Goal: Communication & Community: Participate in discussion

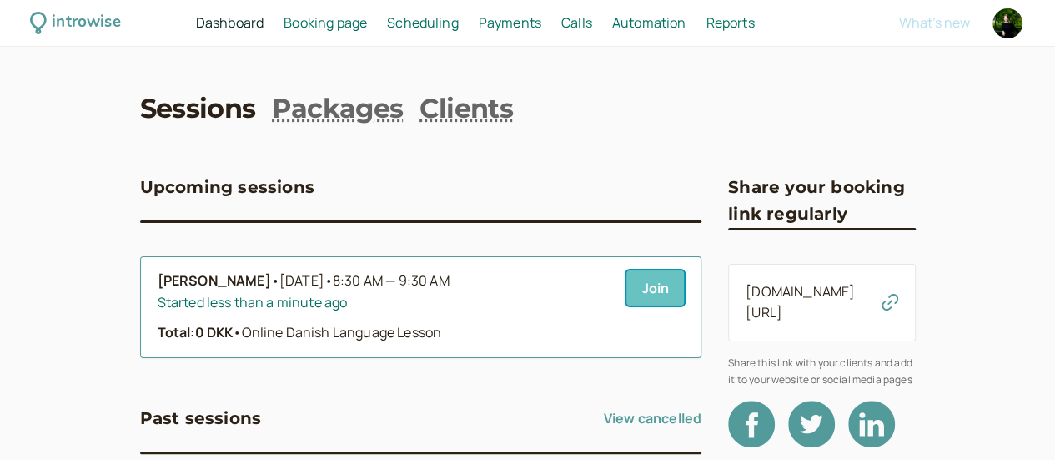
click at [626, 294] on link "Join" at bounding box center [655, 287] width 58 height 35
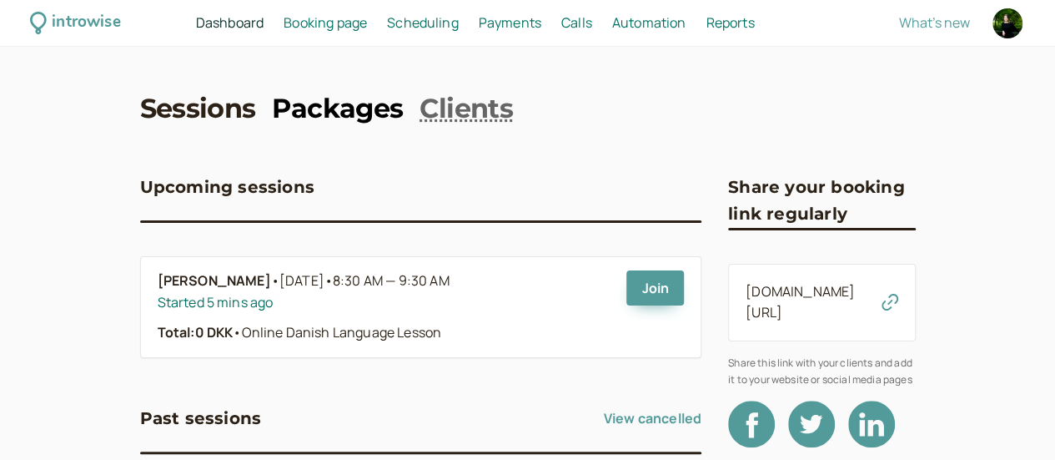
click at [284, 111] on link "Packages" at bounding box center [337, 109] width 131 height 38
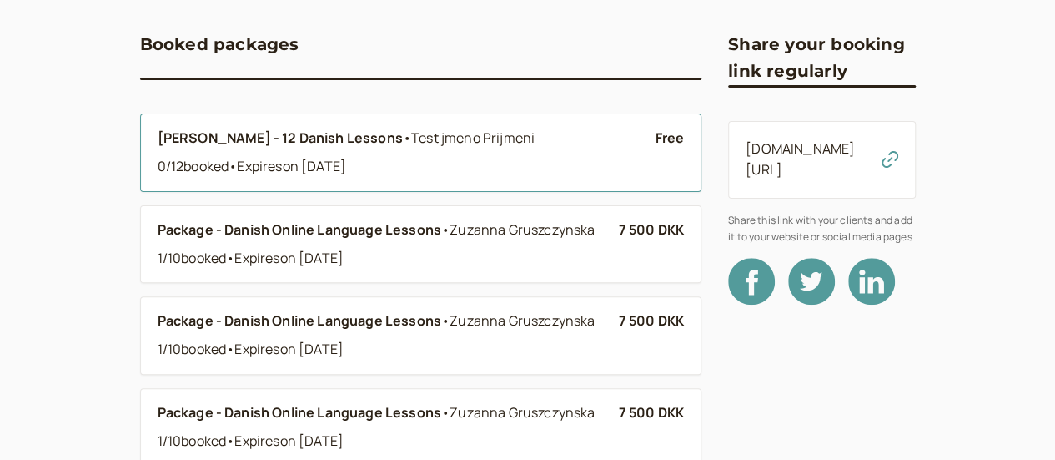
scroll to position [167, 0]
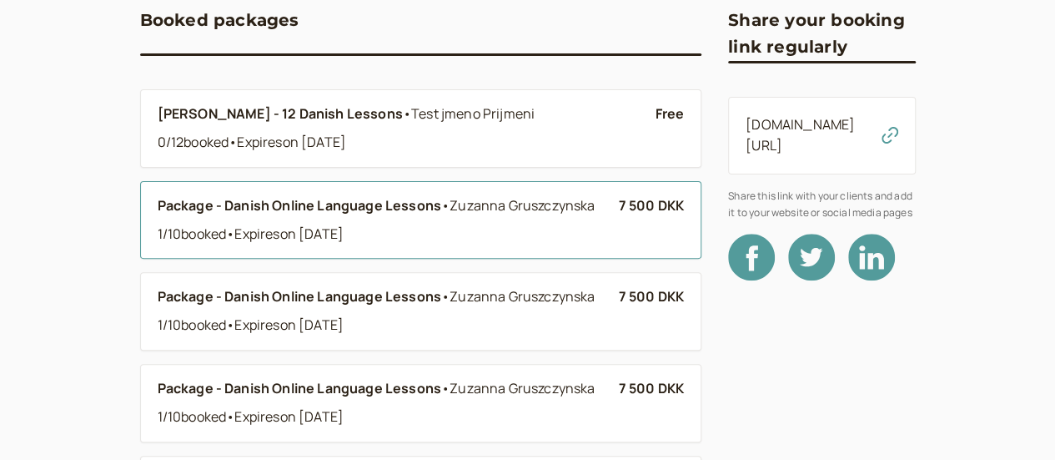
click at [402, 228] on div "1 / 10 booked • Expire s on Oct 18" at bounding box center [388, 235] width 461 height 22
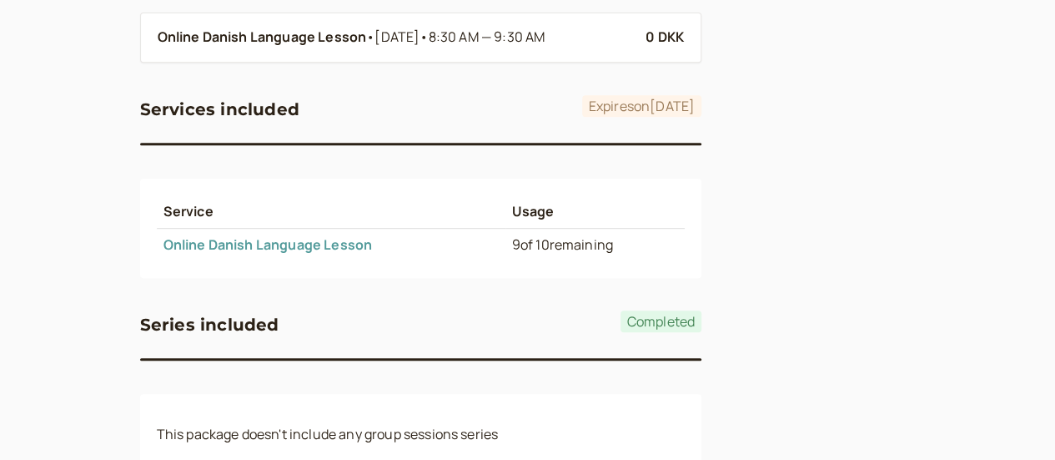
scroll to position [631, 0]
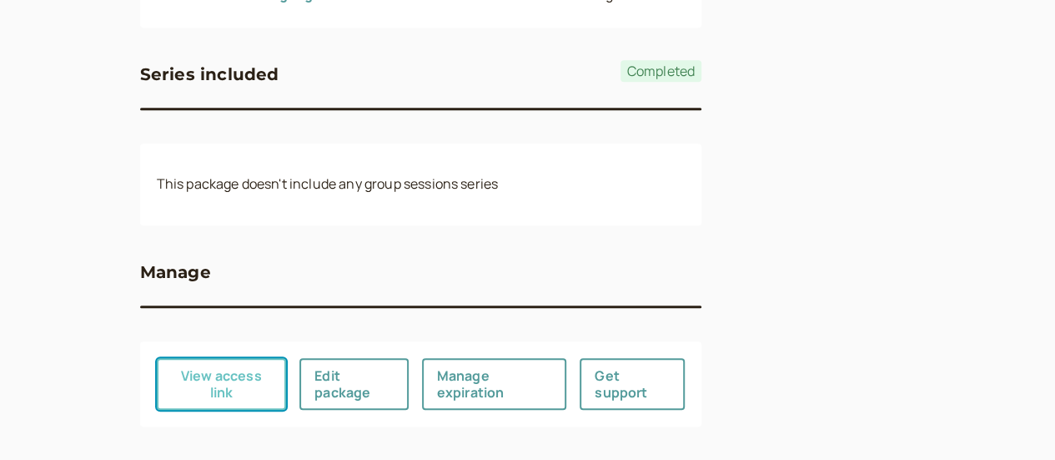
click at [157, 381] on button "View access link" at bounding box center [222, 384] width 130 height 52
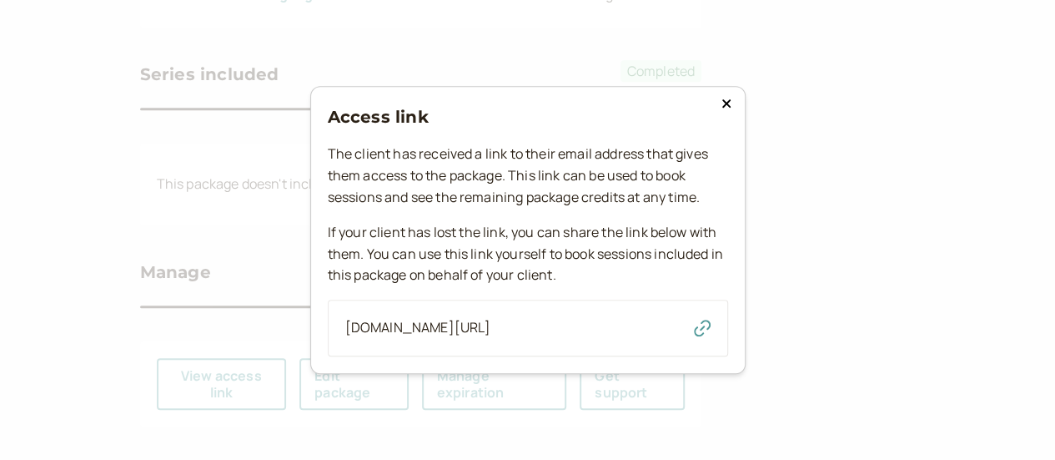
click at [491, 321] on span "[DOMAIN_NAME][URL]" at bounding box center [418, 328] width 146 height 22
click at [709, 326] on icon "button" at bounding box center [702, 327] width 17 height 17
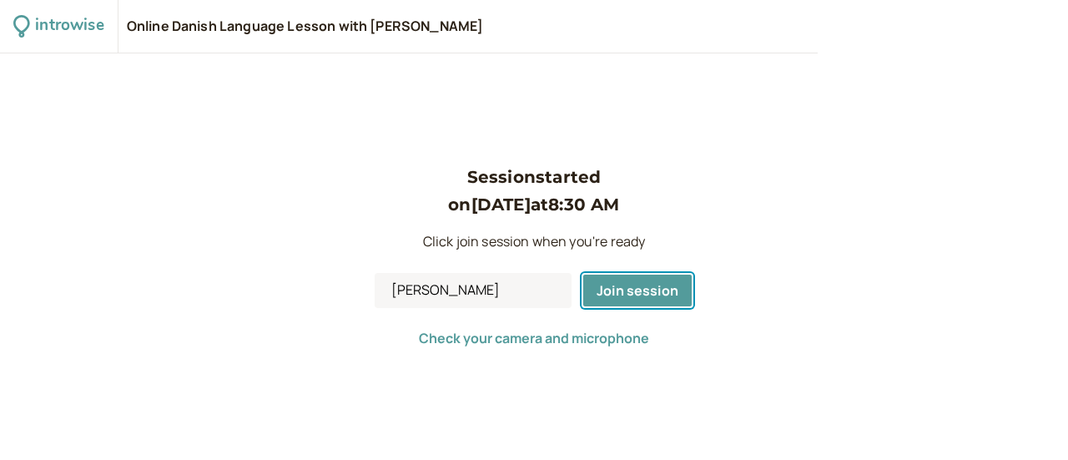
click at [605, 294] on span "Join session" at bounding box center [637, 290] width 82 height 18
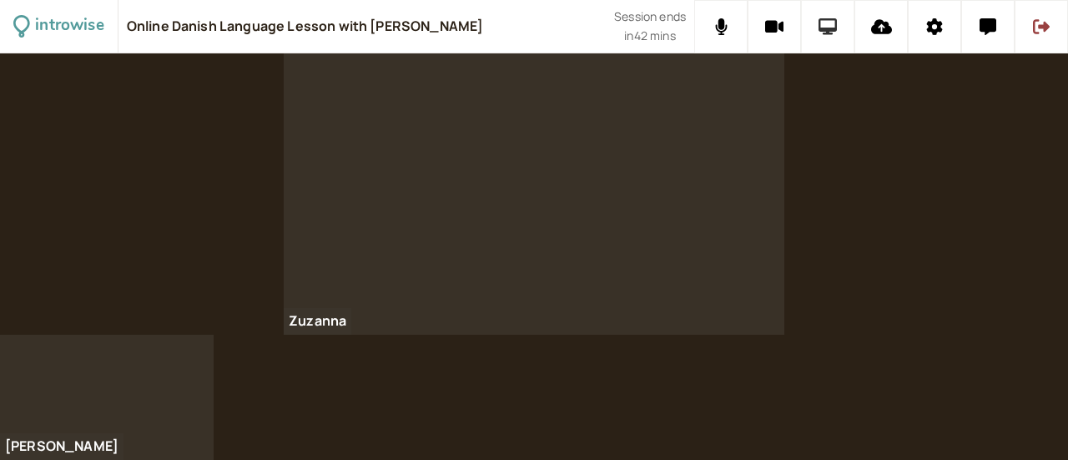
click at [827, 27] on icon at bounding box center [827, 26] width 19 height 17
click at [1044, 23] on icon at bounding box center [1041, 26] width 17 height 15
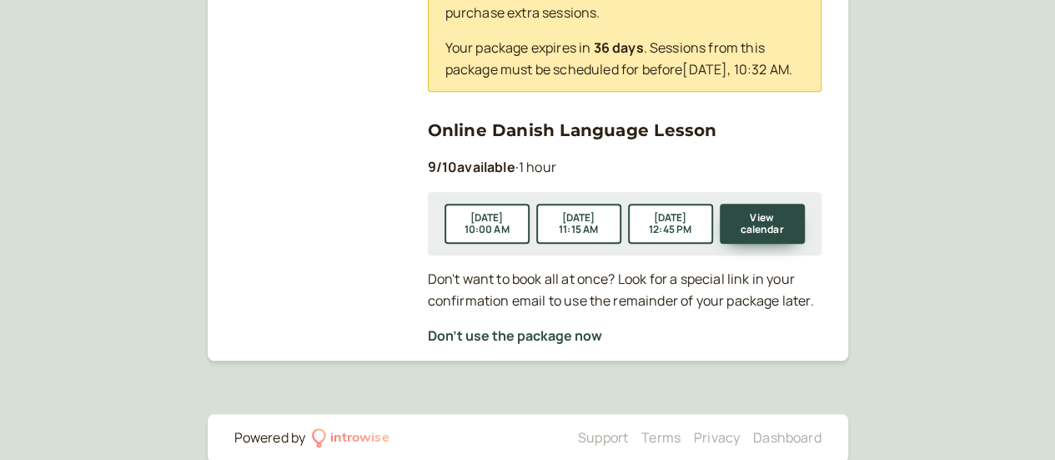
scroll to position [417, 0]
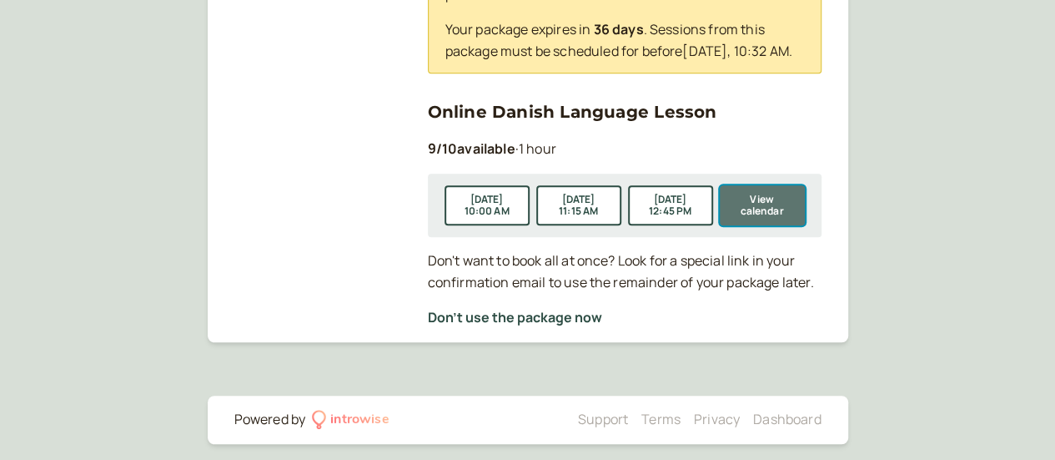
click at [767, 202] on button "View calendar" at bounding box center [762, 205] width 85 height 40
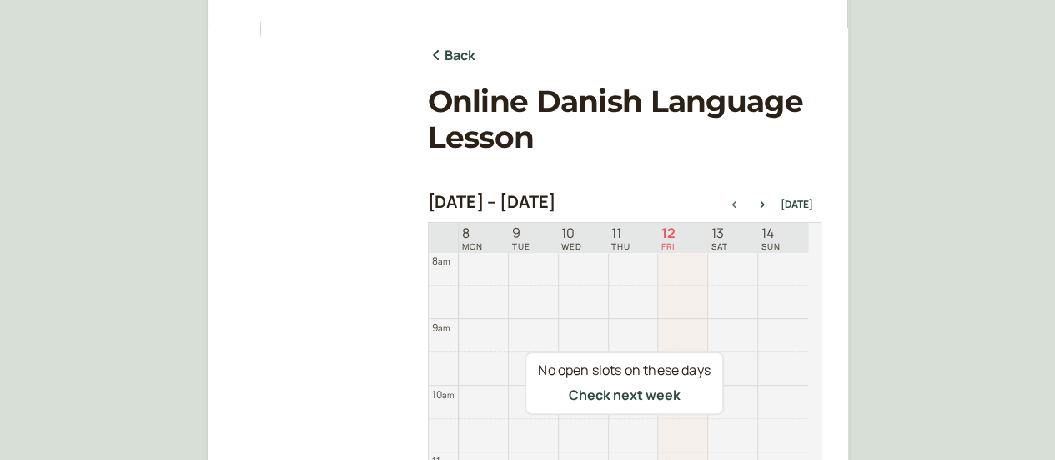
scroll to position [194, 0]
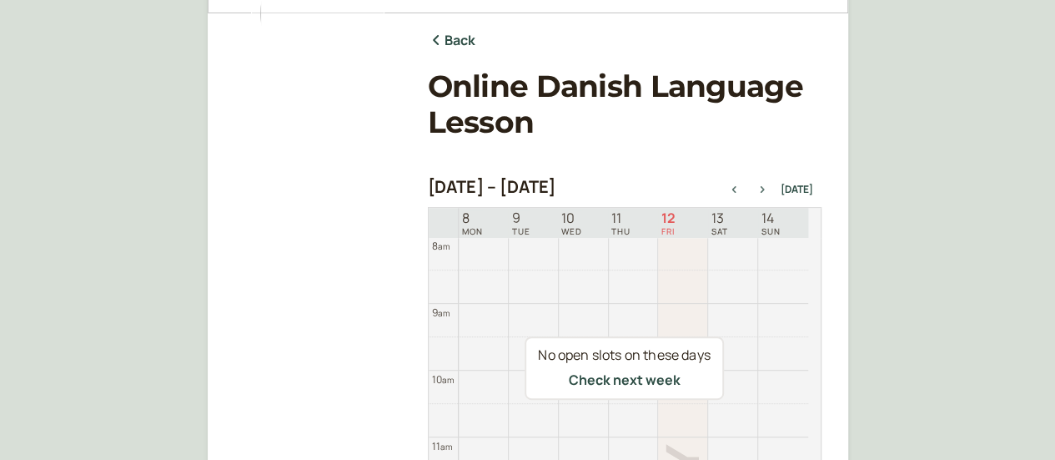
click at [768, 189] on icon "button" at bounding box center [762, 189] width 20 height 7
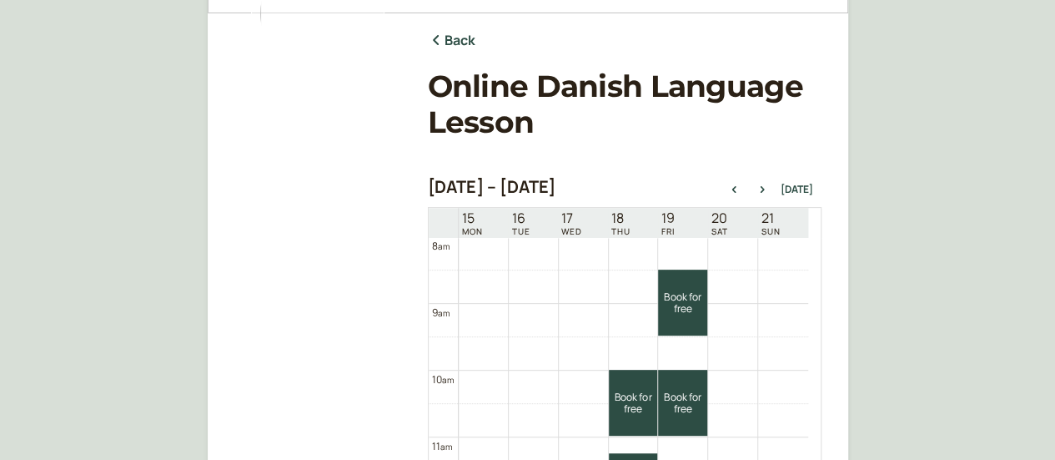
click at [631, 284] on td at bounding box center [633, 285] width 349 height 33
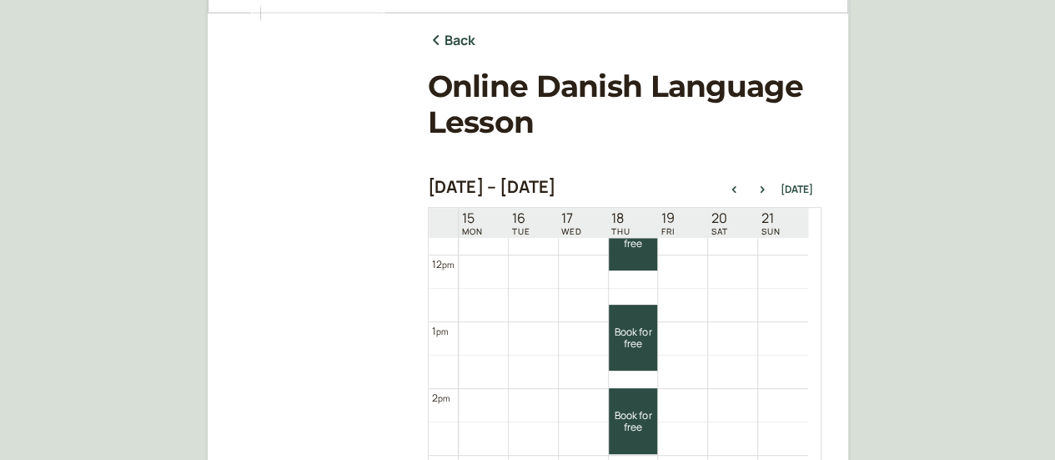
scroll to position [702, 0]
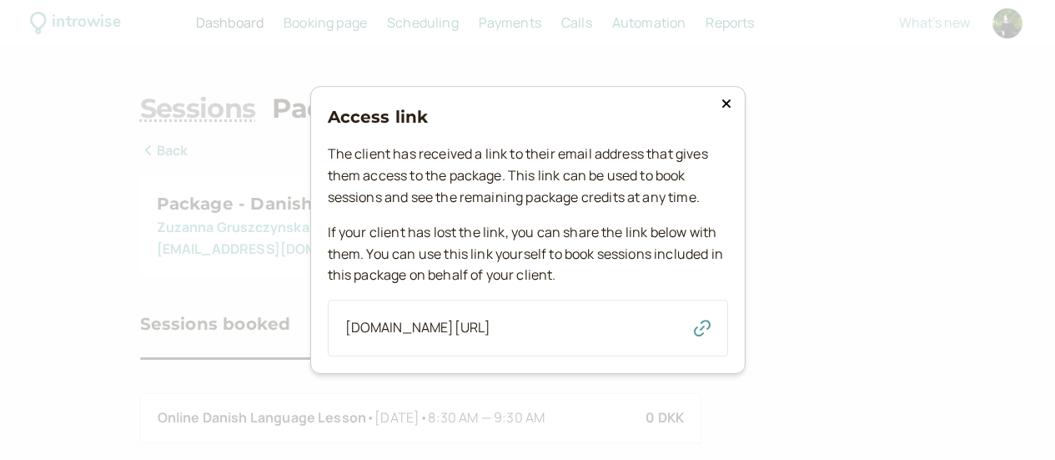
scroll to position [631, 0]
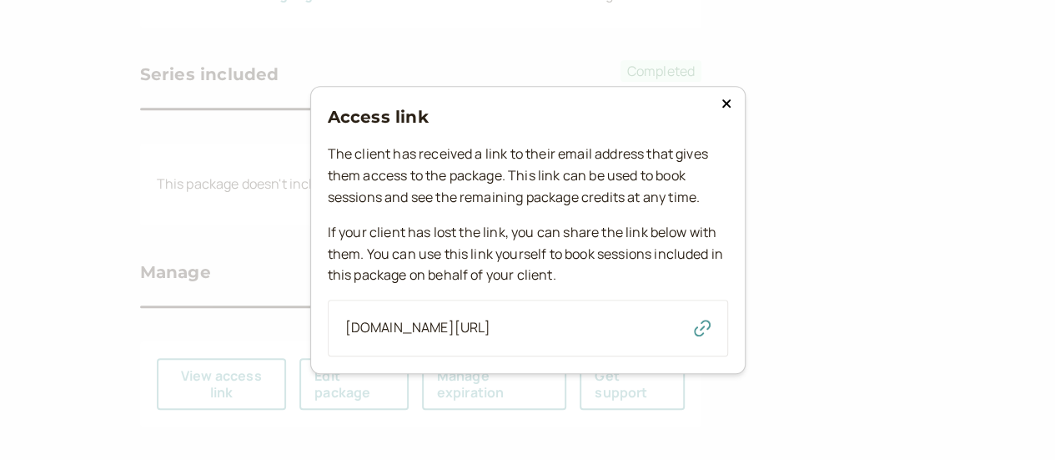
click at [726, 97] on icon at bounding box center [727, 103] width 10 height 13
